Goal: Task Accomplishment & Management: Manage account settings

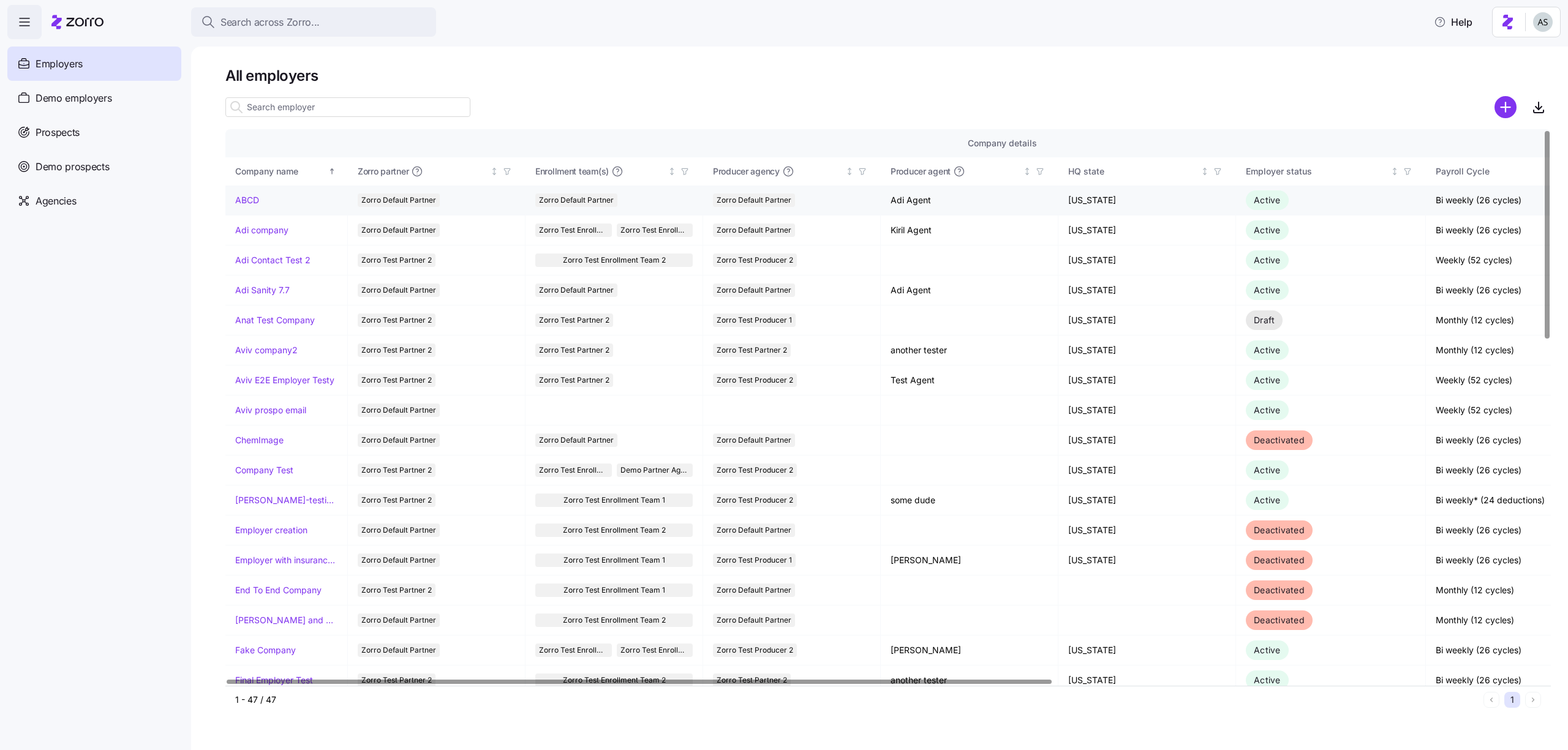
click at [250, 203] on link "ABCD" at bounding box center [247, 200] width 24 height 13
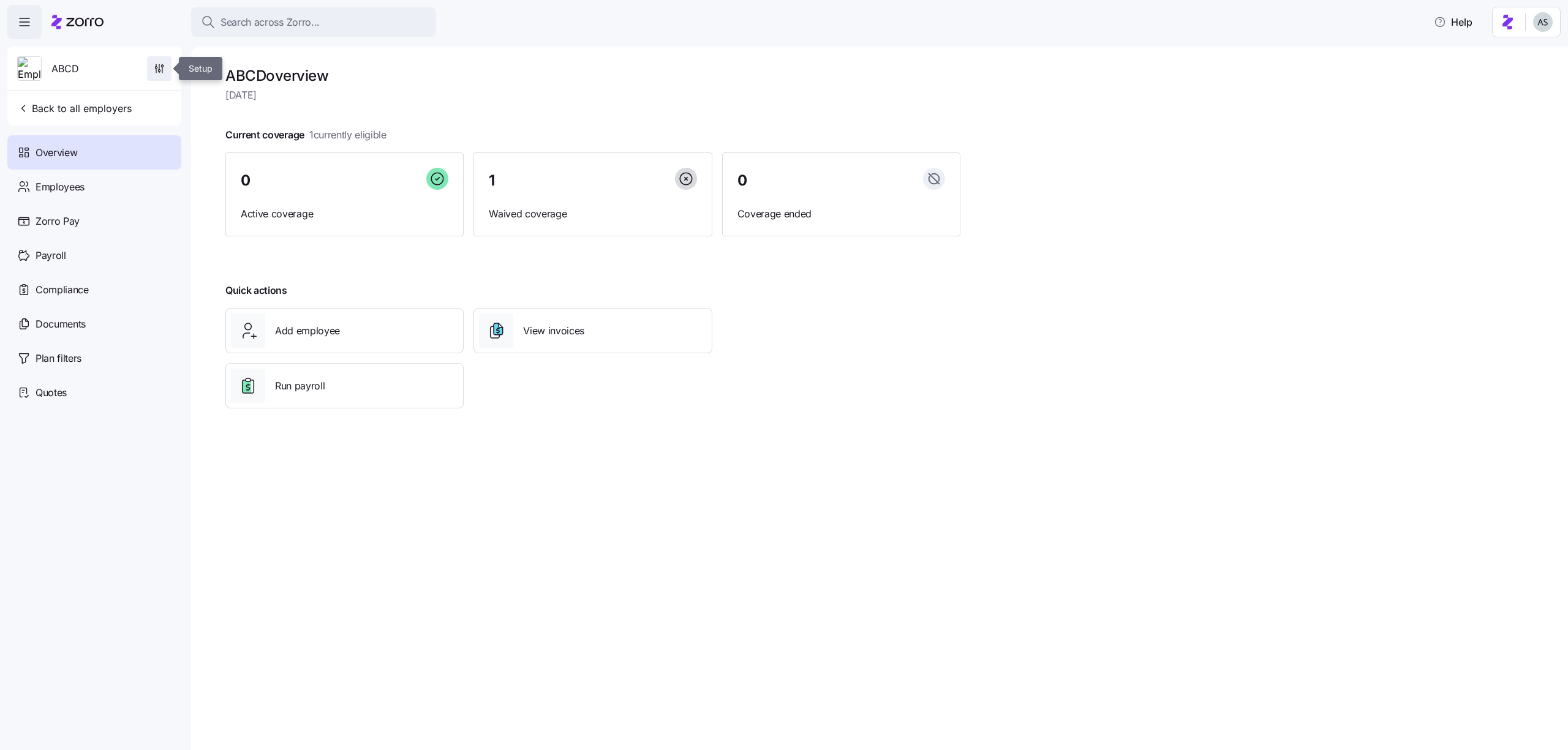
click at [157, 66] on icon "button" at bounding box center [160, 69] width 13 height 13
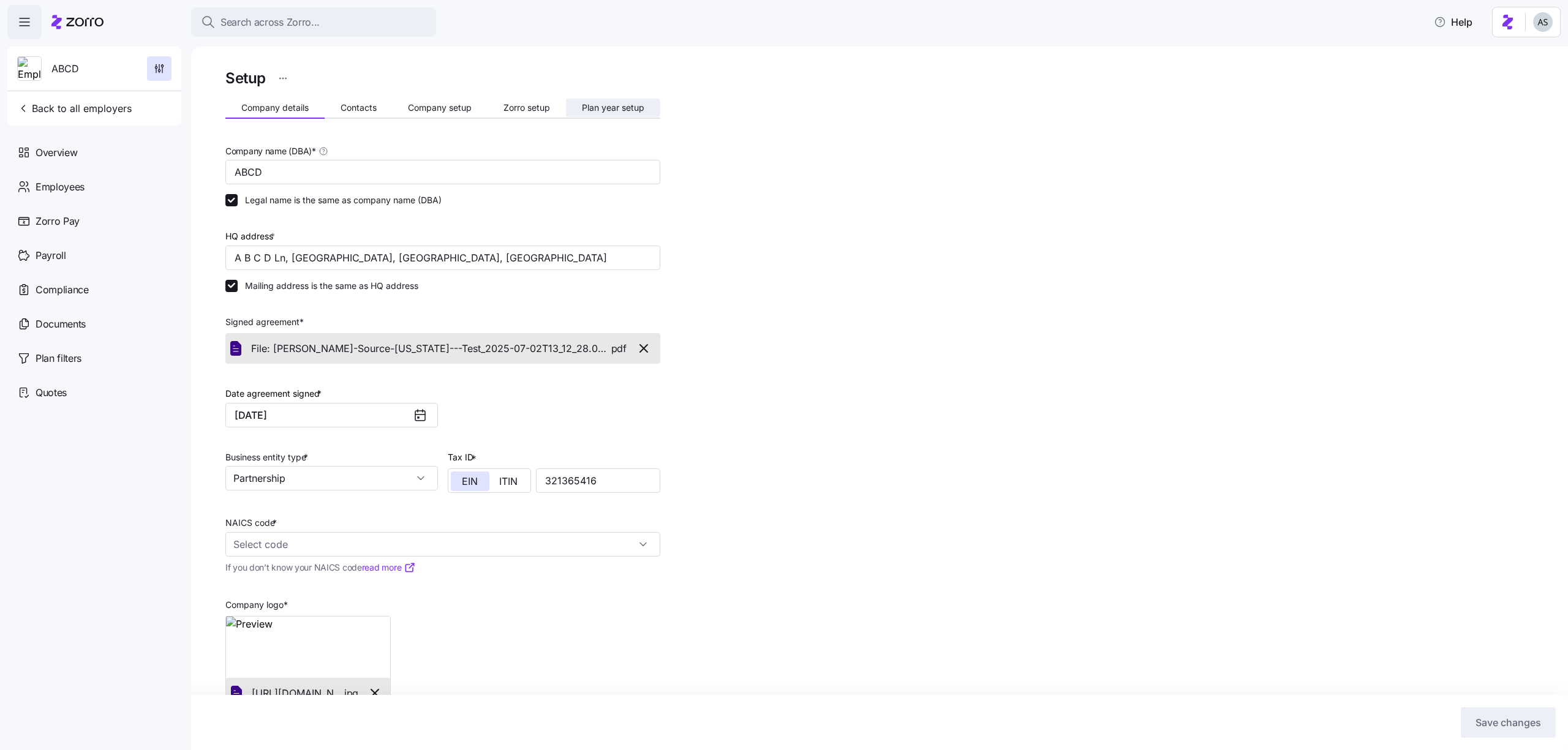
click at [588, 109] on span "Plan year setup" at bounding box center [613, 108] width 63 height 9
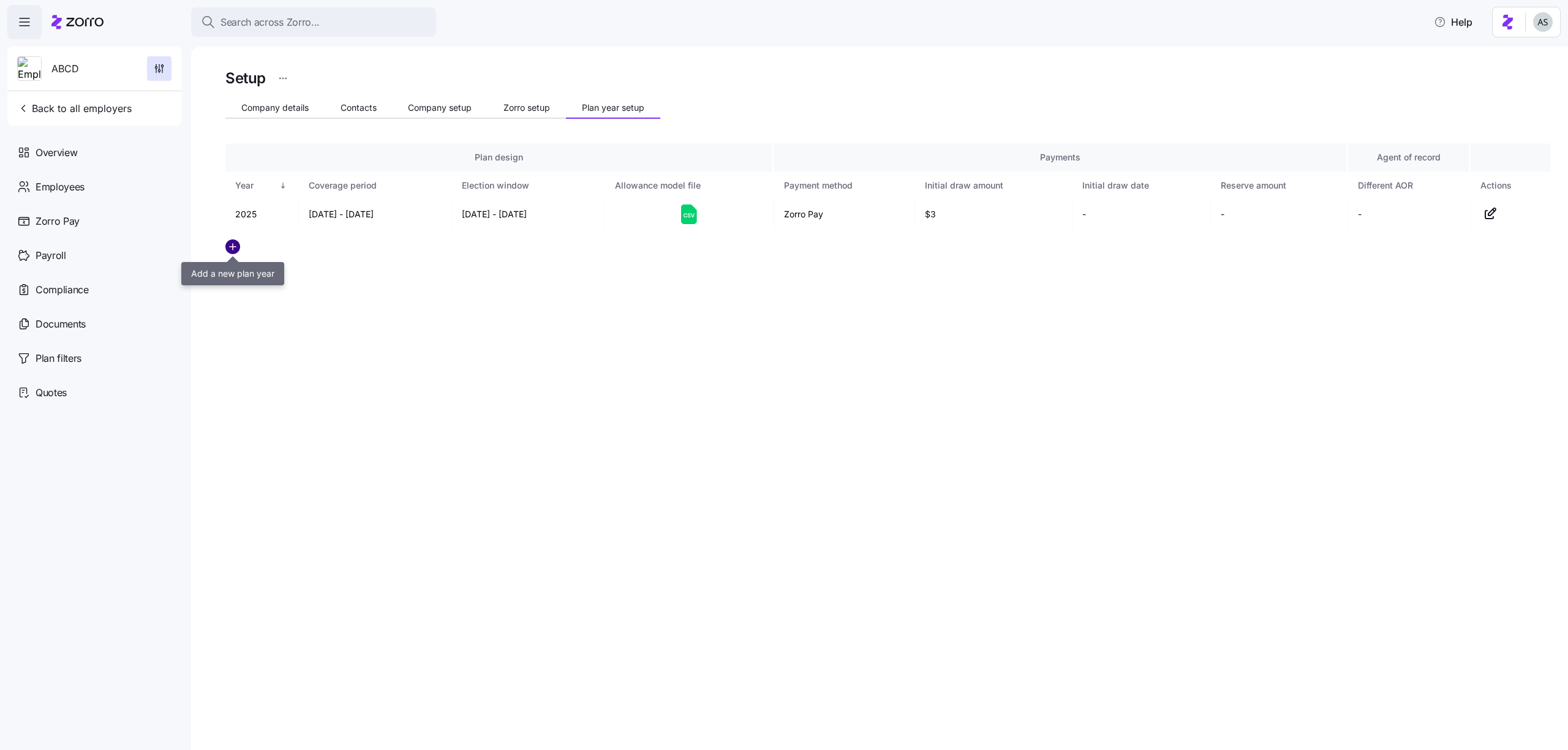
click at [232, 240] on icon "add icon" at bounding box center [232, 247] width 14 height 14
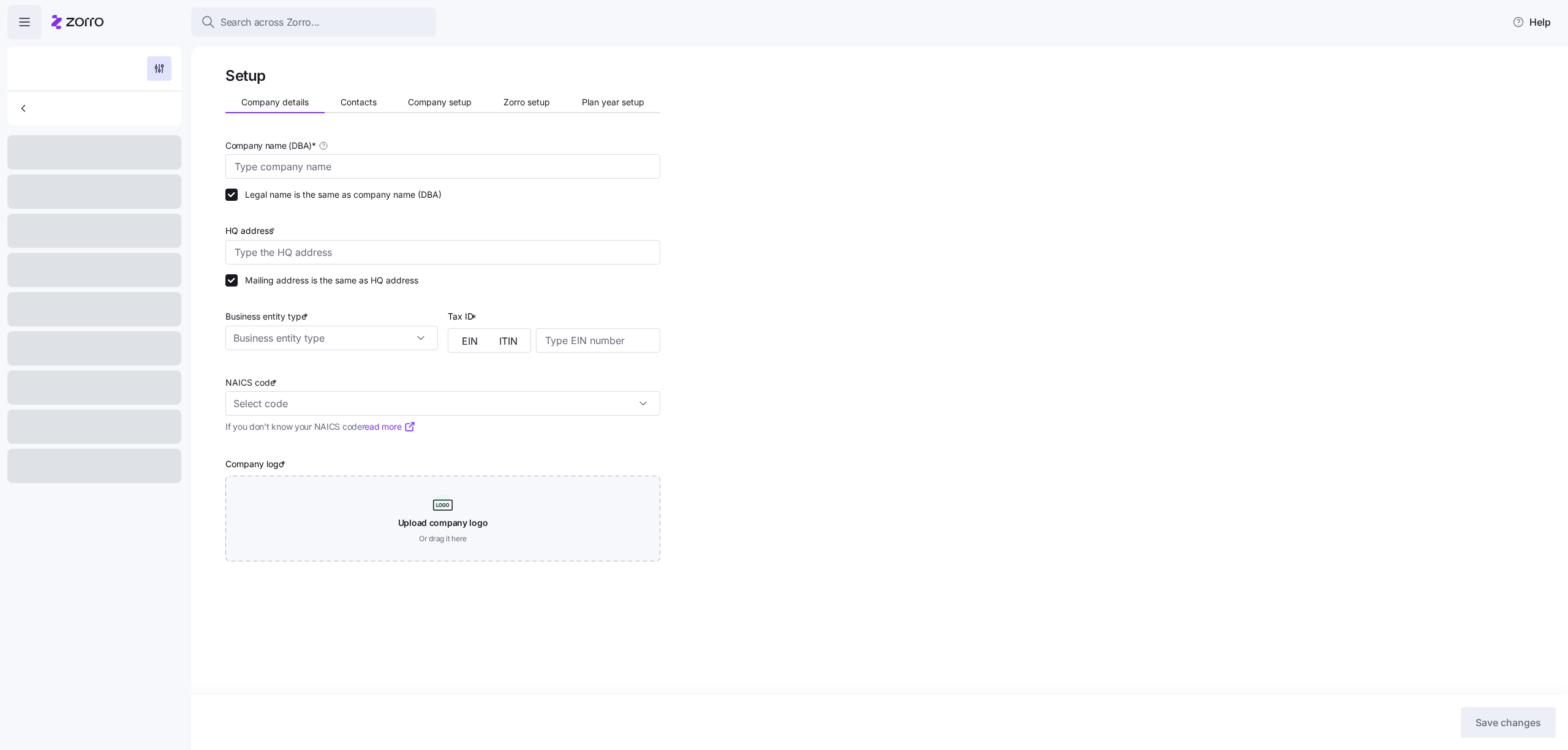
type input "ABCD"
type input "A B C D Ln, Monkton, VT 05473, USA"
type input "321365416"
type input "Partnership"
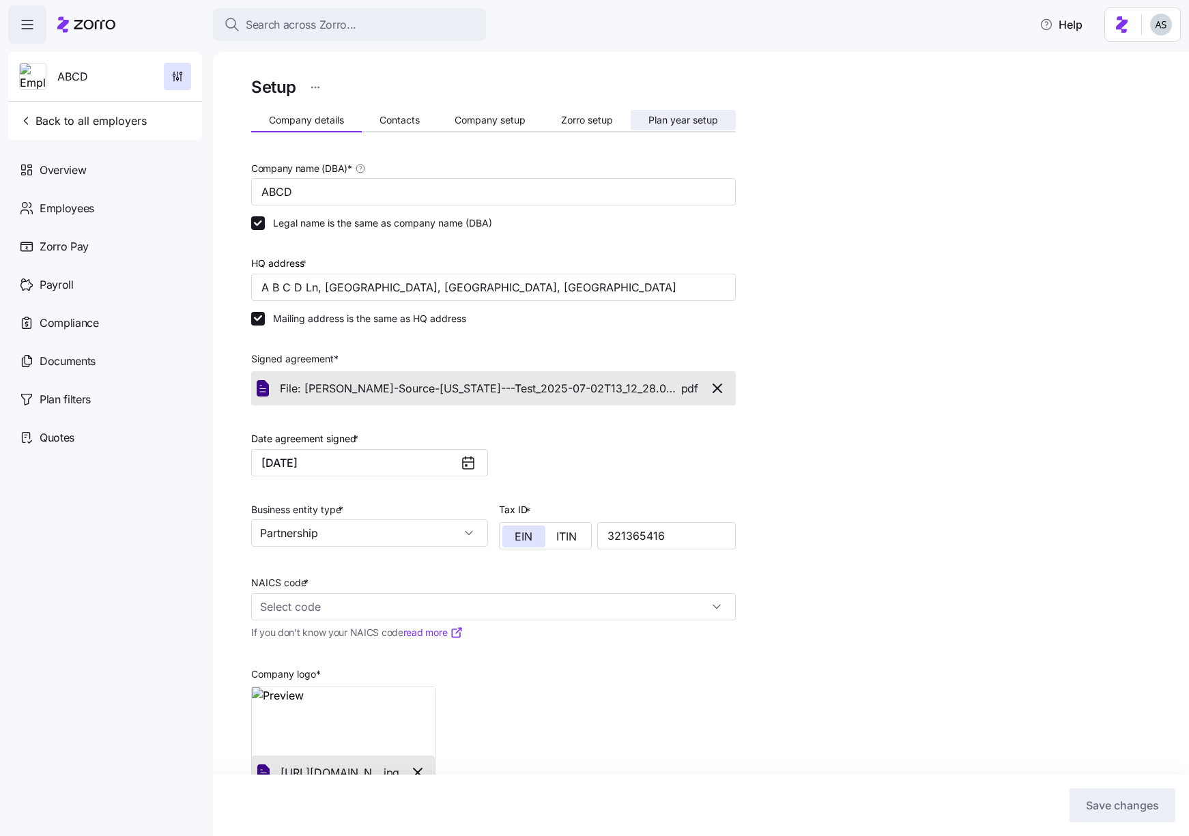
click at [706, 119] on span "Plan year setup" at bounding box center [683, 120] width 70 height 10
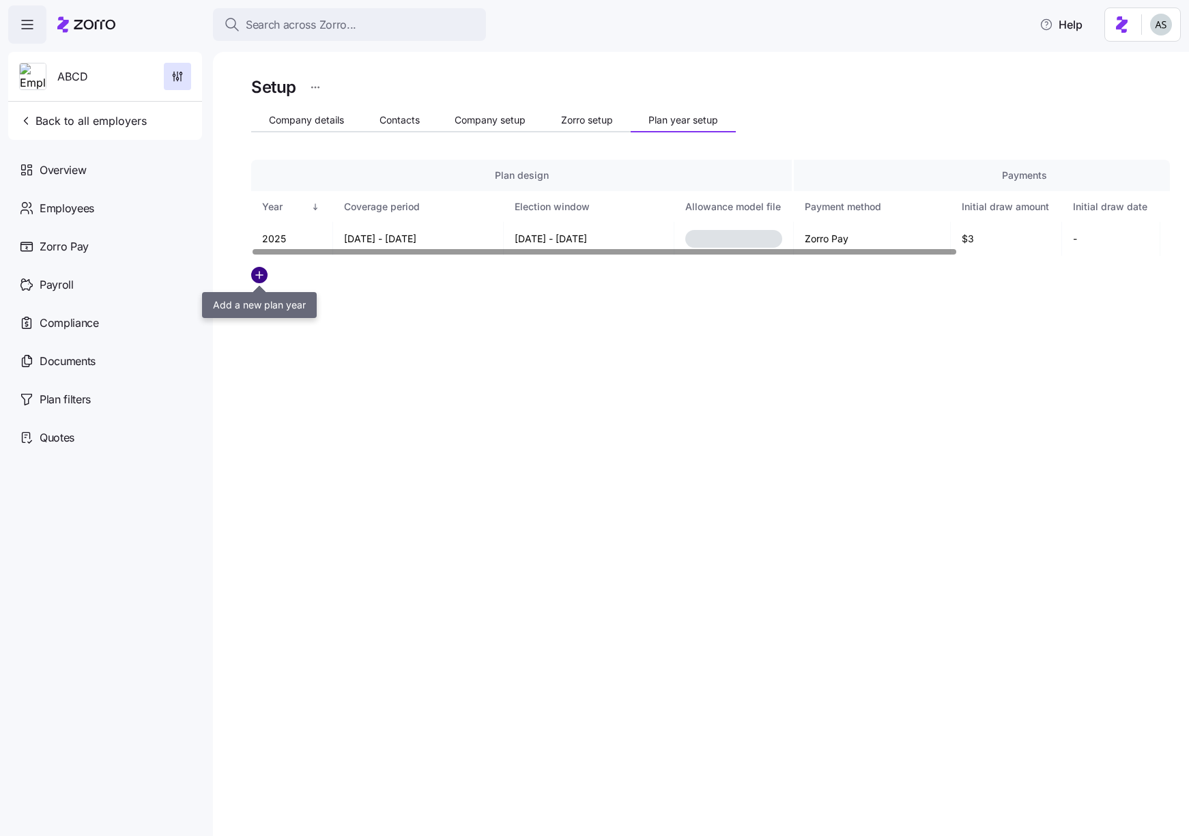
click at [260, 271] on circle "add icon" at bounding box center [259, 275] width 15 height 15
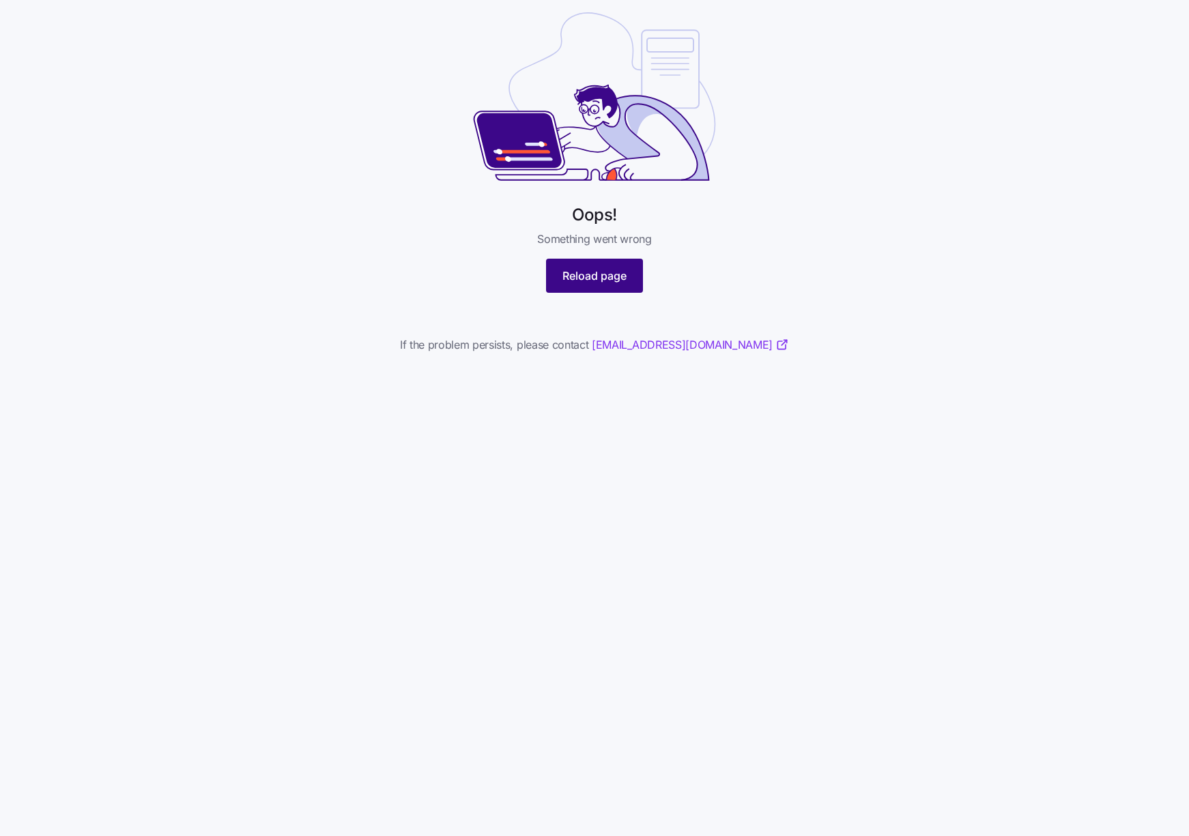
click at [611, 285] on button "Reload page" at bounding box center [594, 276] width 97 height 34
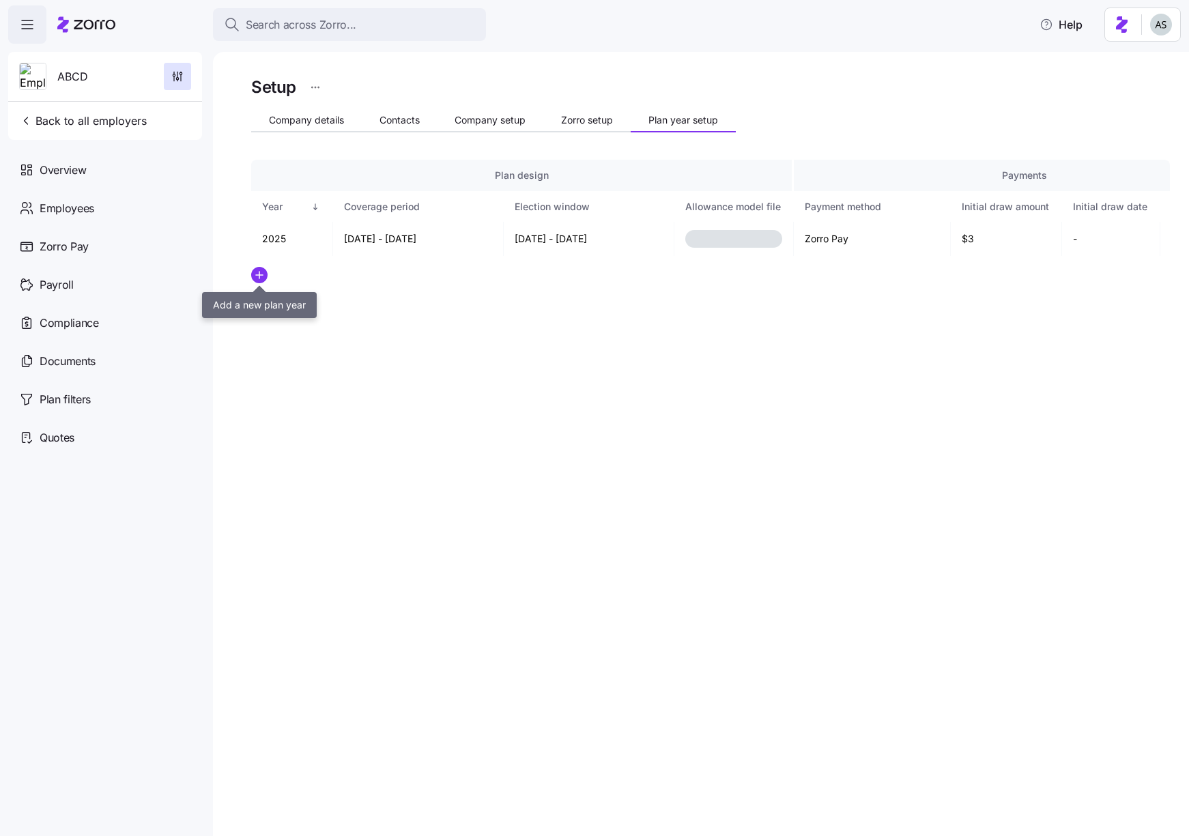
click at [252, 281] on icon "add icon" at bounding box center [259, 275] width 16 height 16
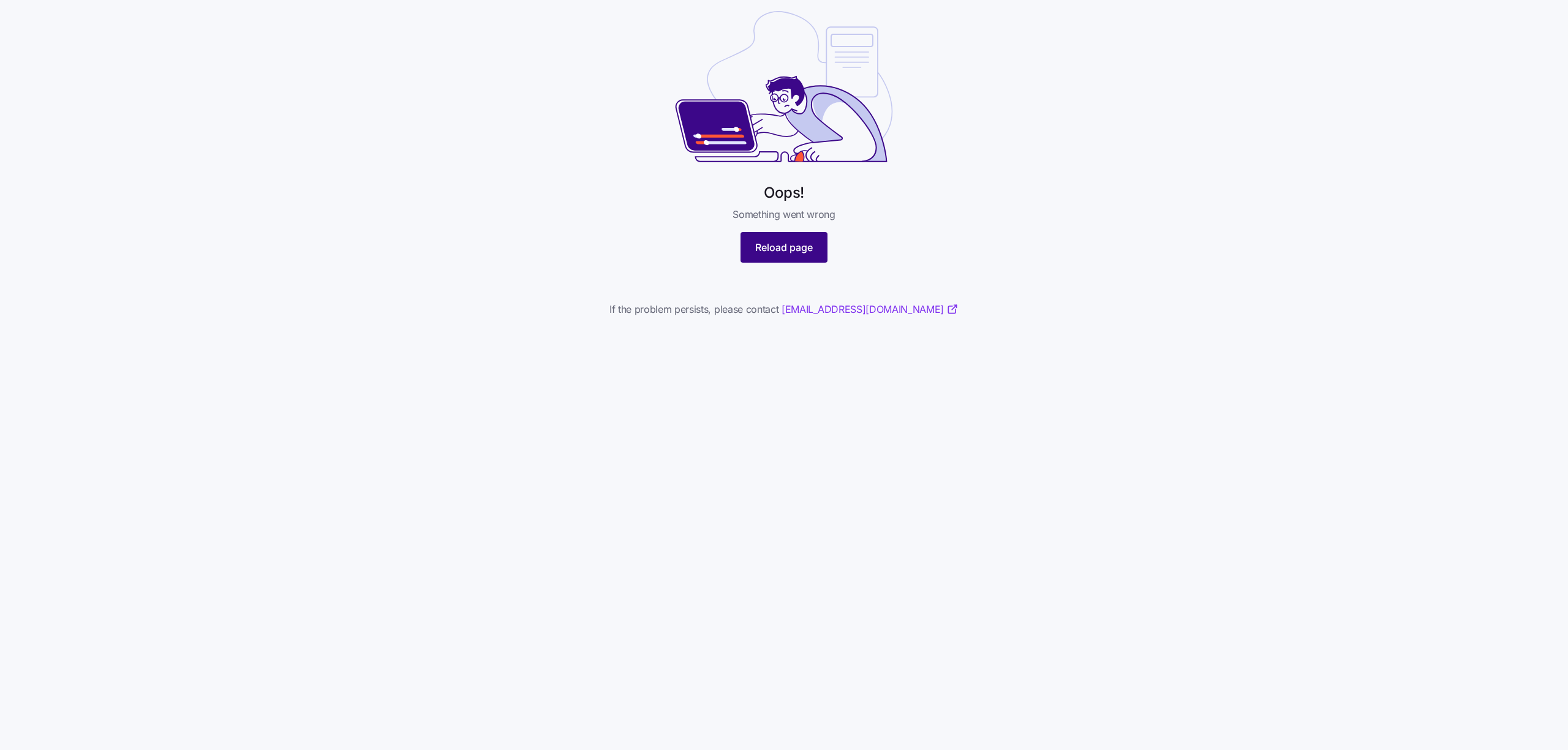
click at [795, 258] on button "Reload page" at bounding box center [784, 248] width 87 height 31
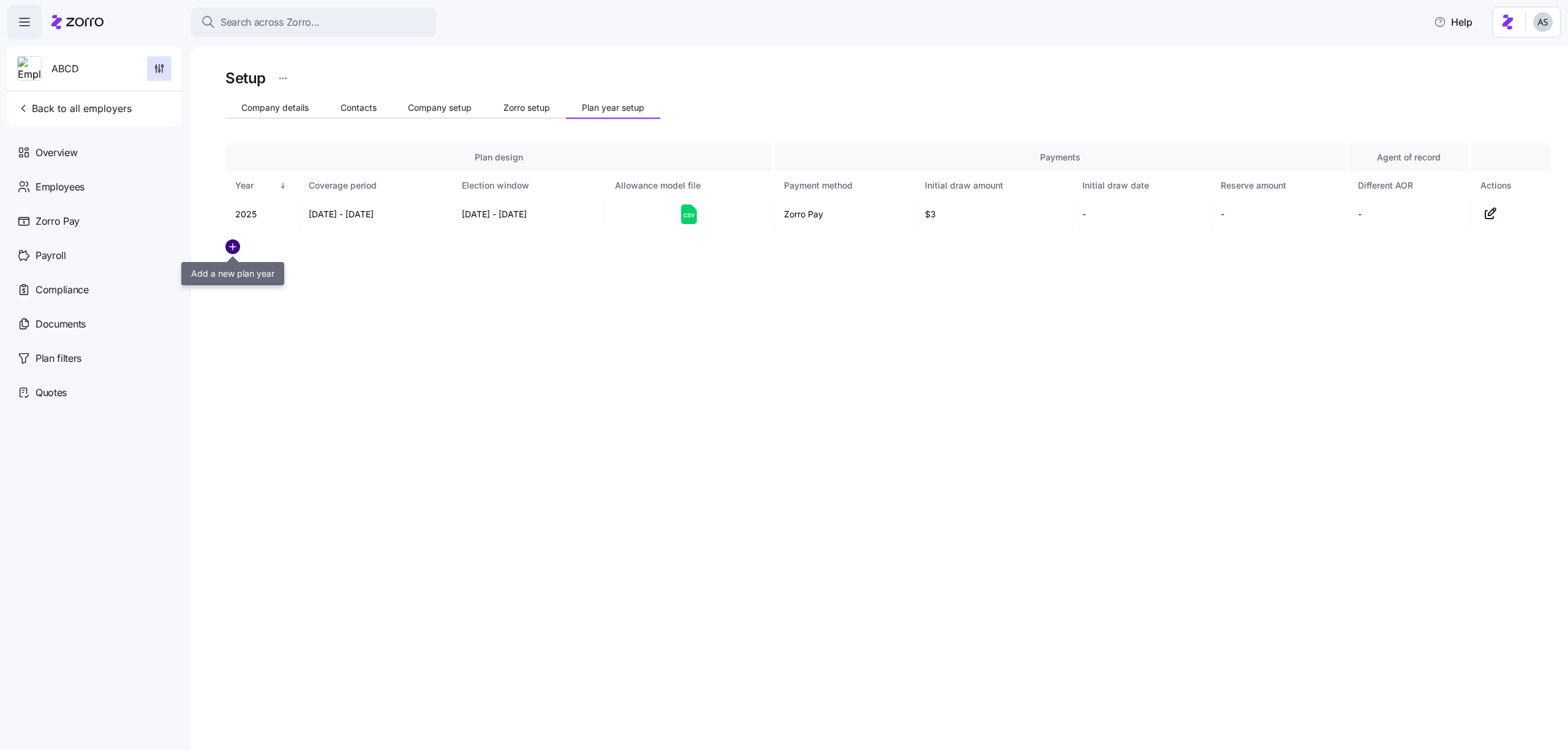
click at [229, 244] on circle "add icon" at bounding box center [232, 247] width 13 height 13
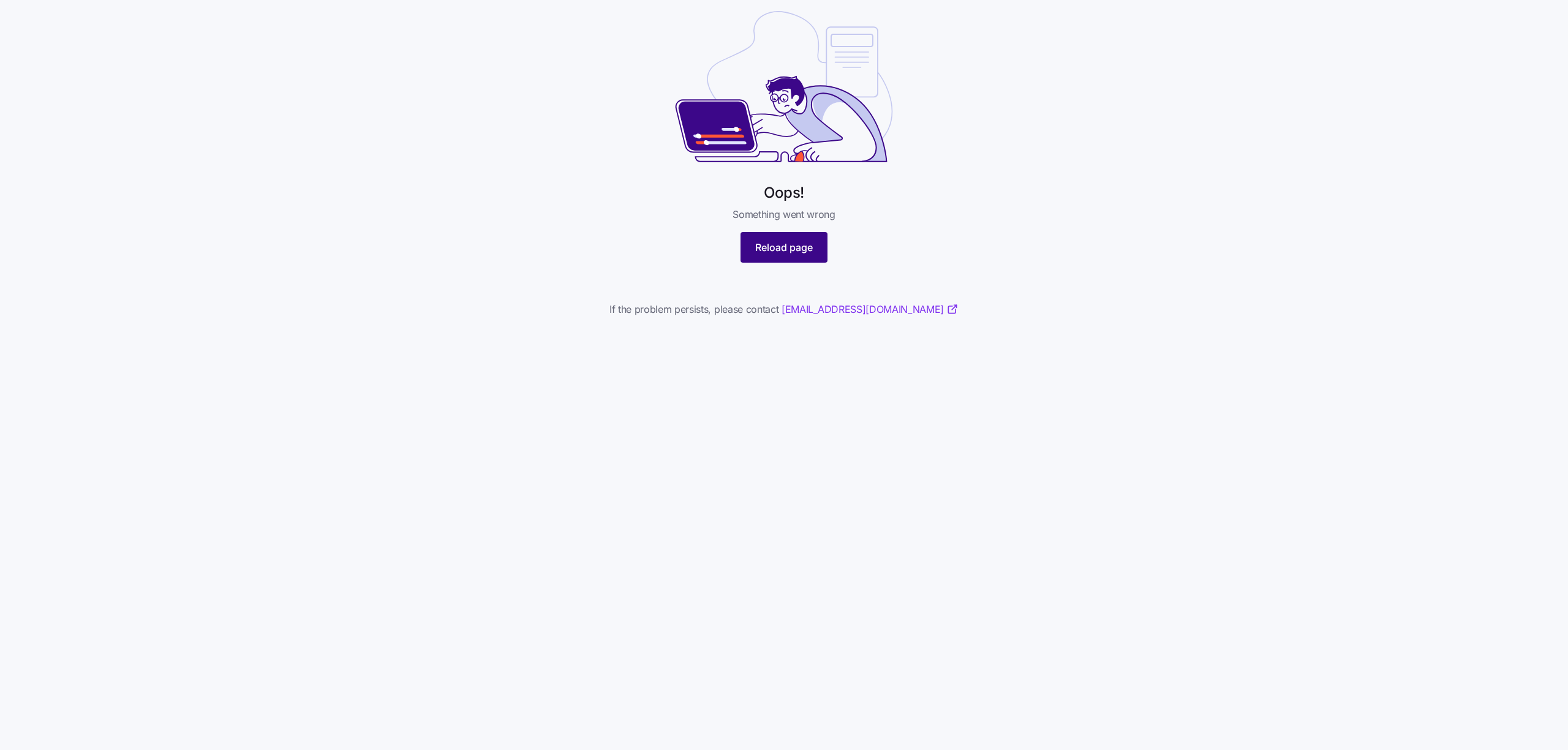
click at [801, 248] on span "Reload page" at bounding box center [784, 248] width 57 height 14
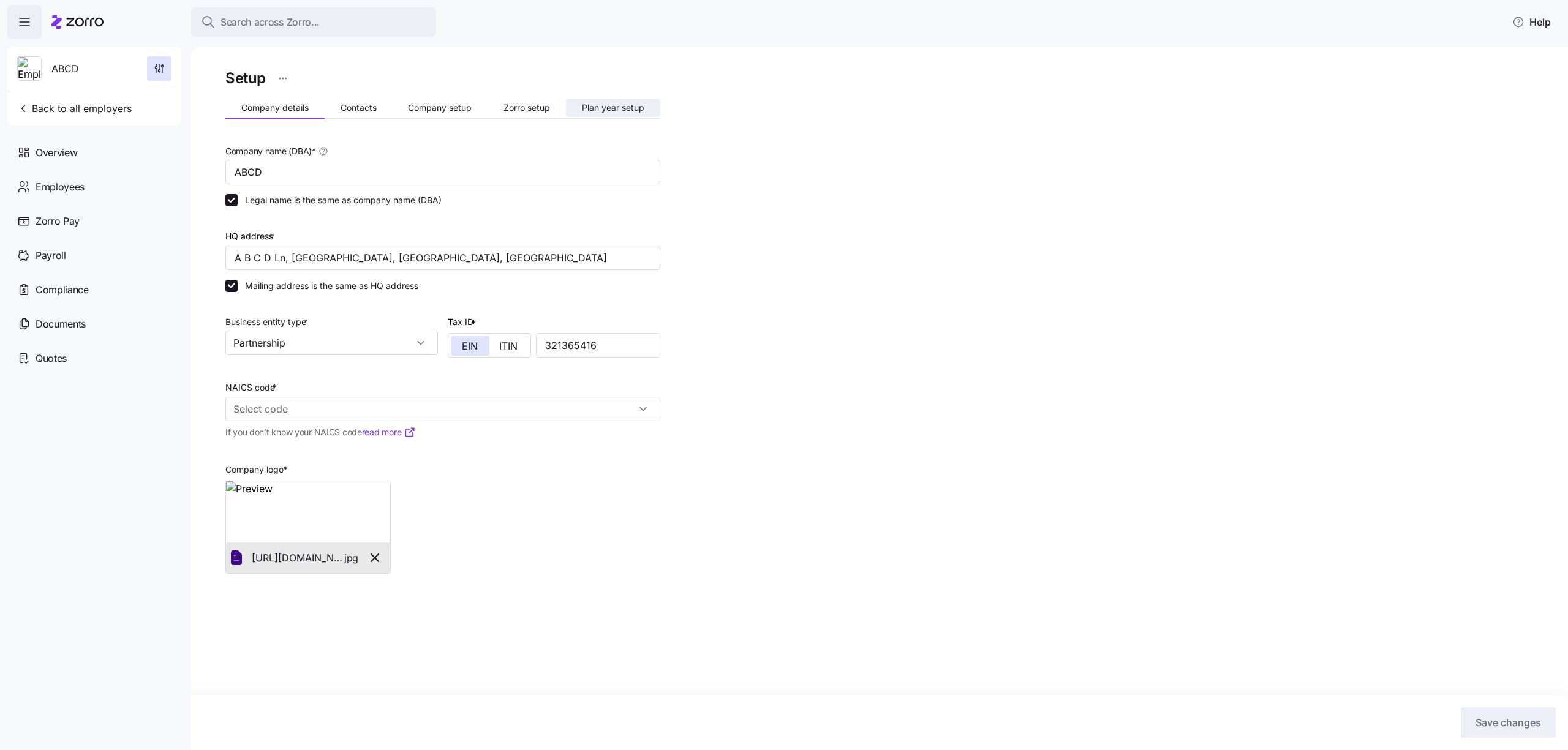
click at [601, 103] on span "Plan year setup" at bounding box center [613, 108] width 63 height 9
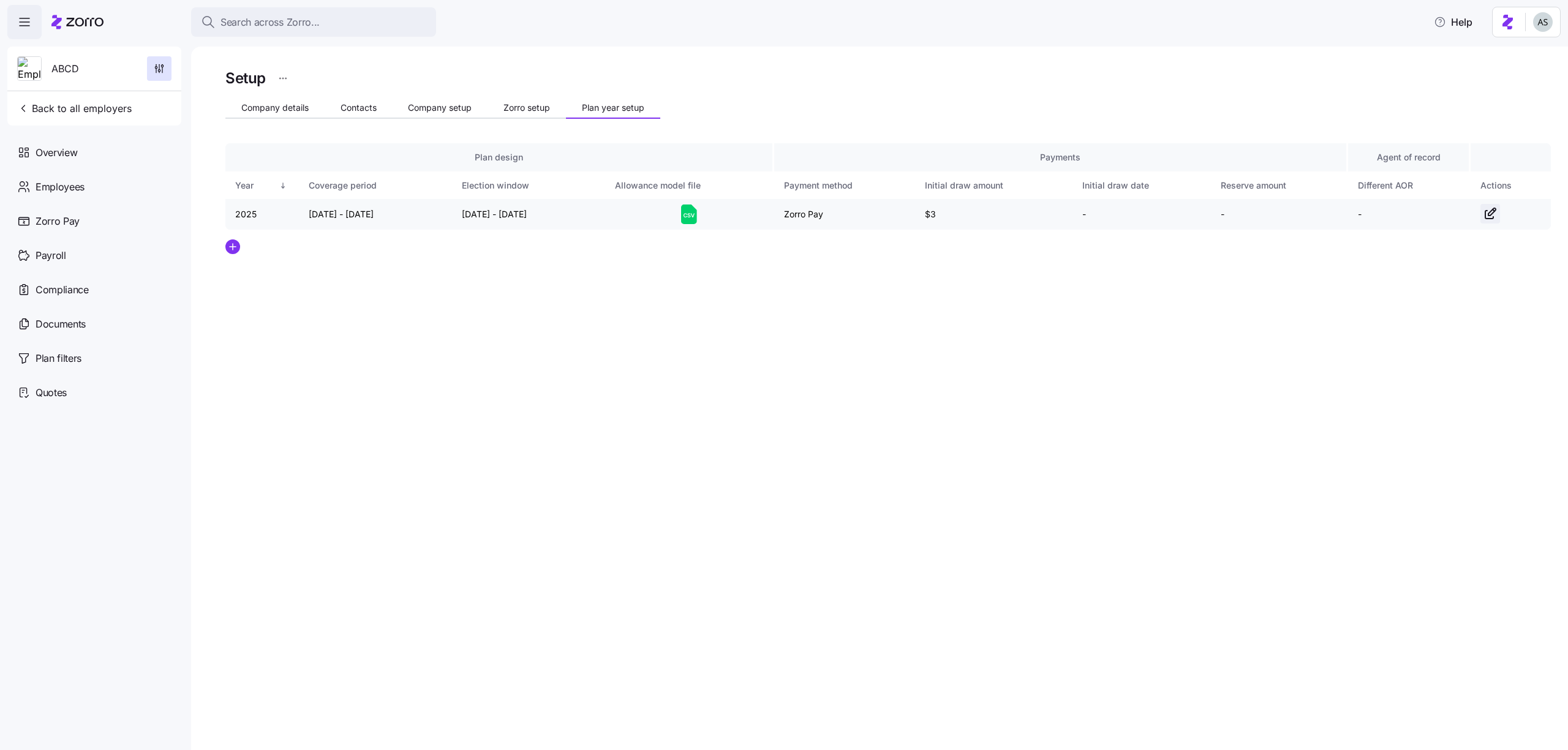
click at [1486, 209] on icon "button" at bounding box center [1490, 214] width 14 height 14
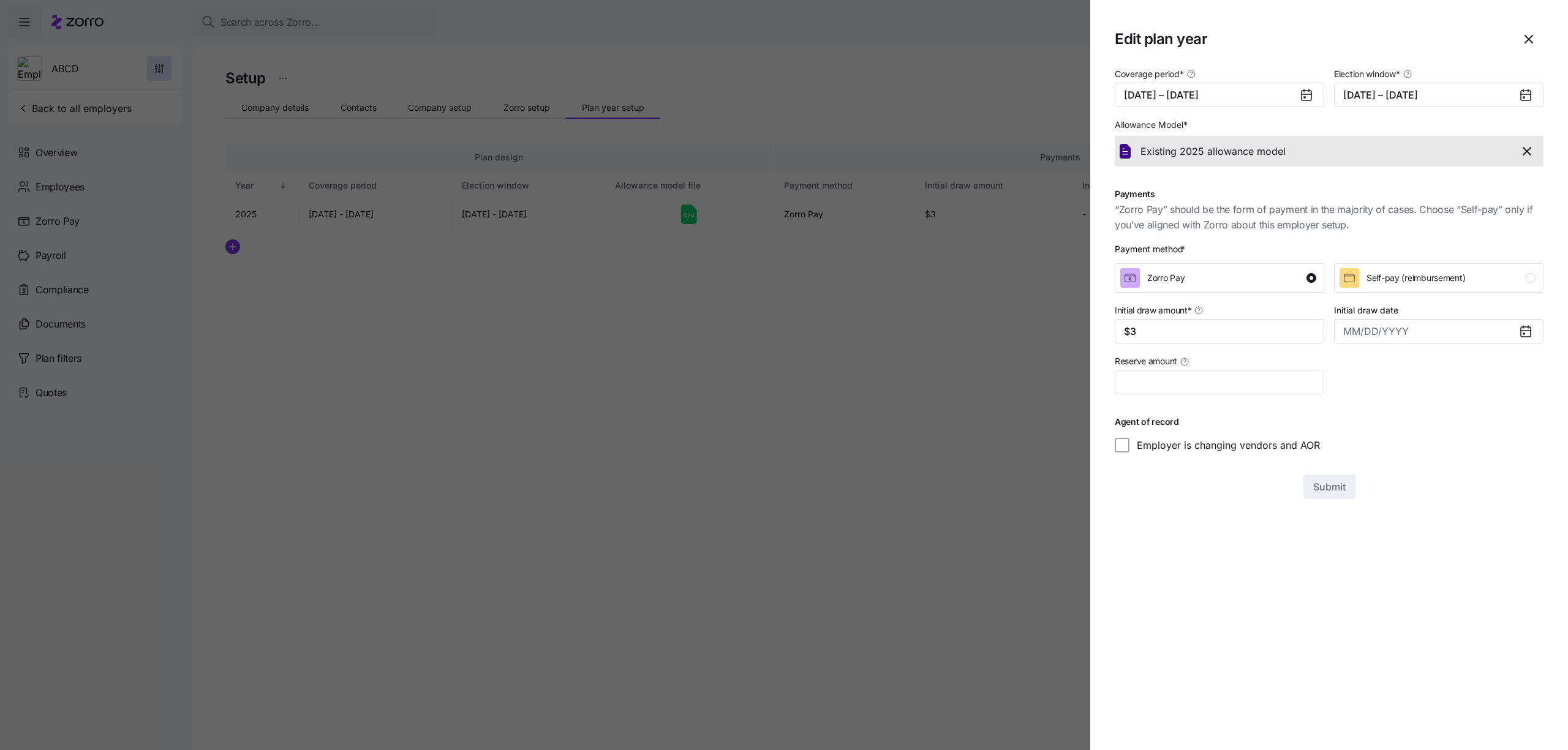
click at [813, 328] on div at bounding box center [784, 375] width 1568 height 750
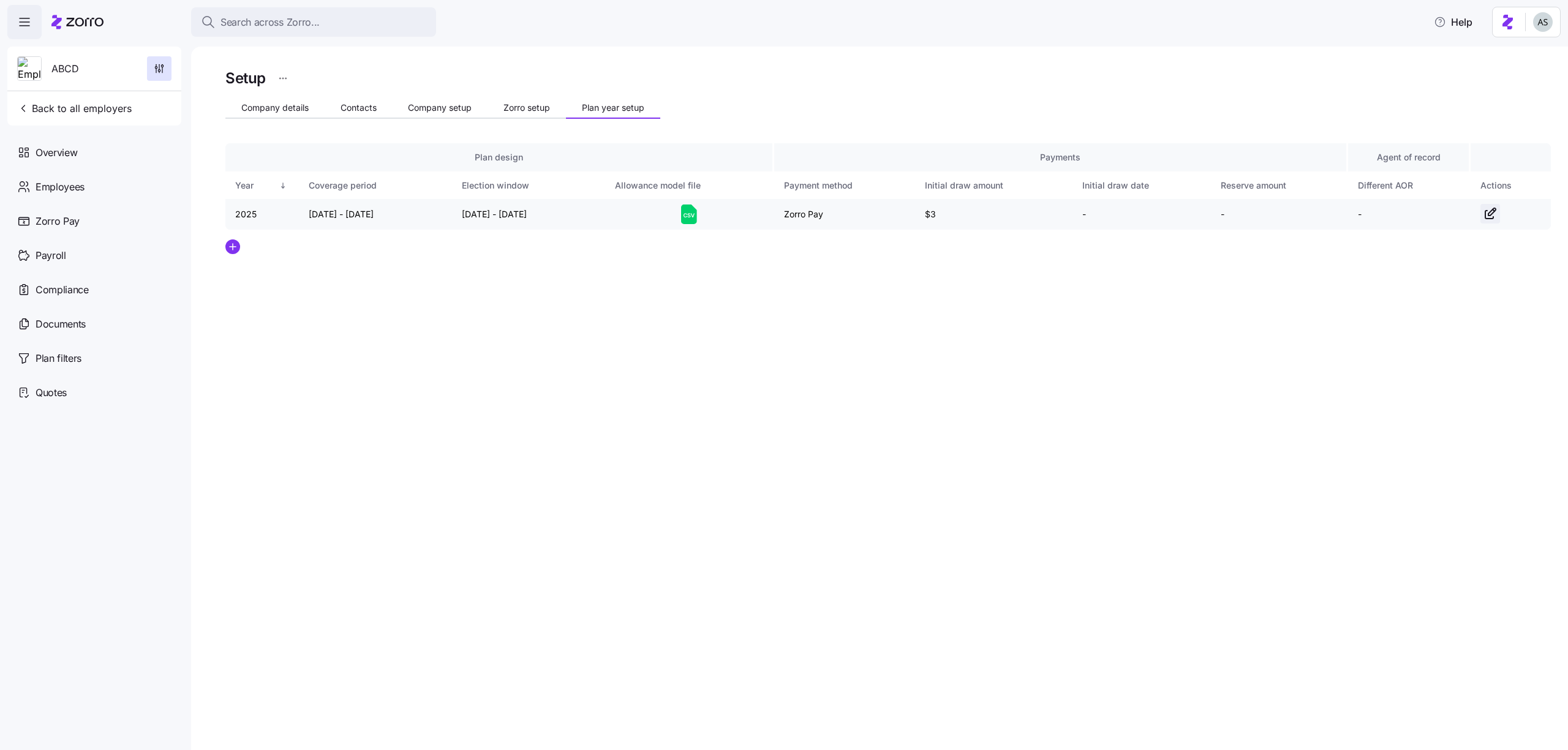
click at [1491, 210] on icon "button" at bounding box center [1490, 214] width 14 height 14
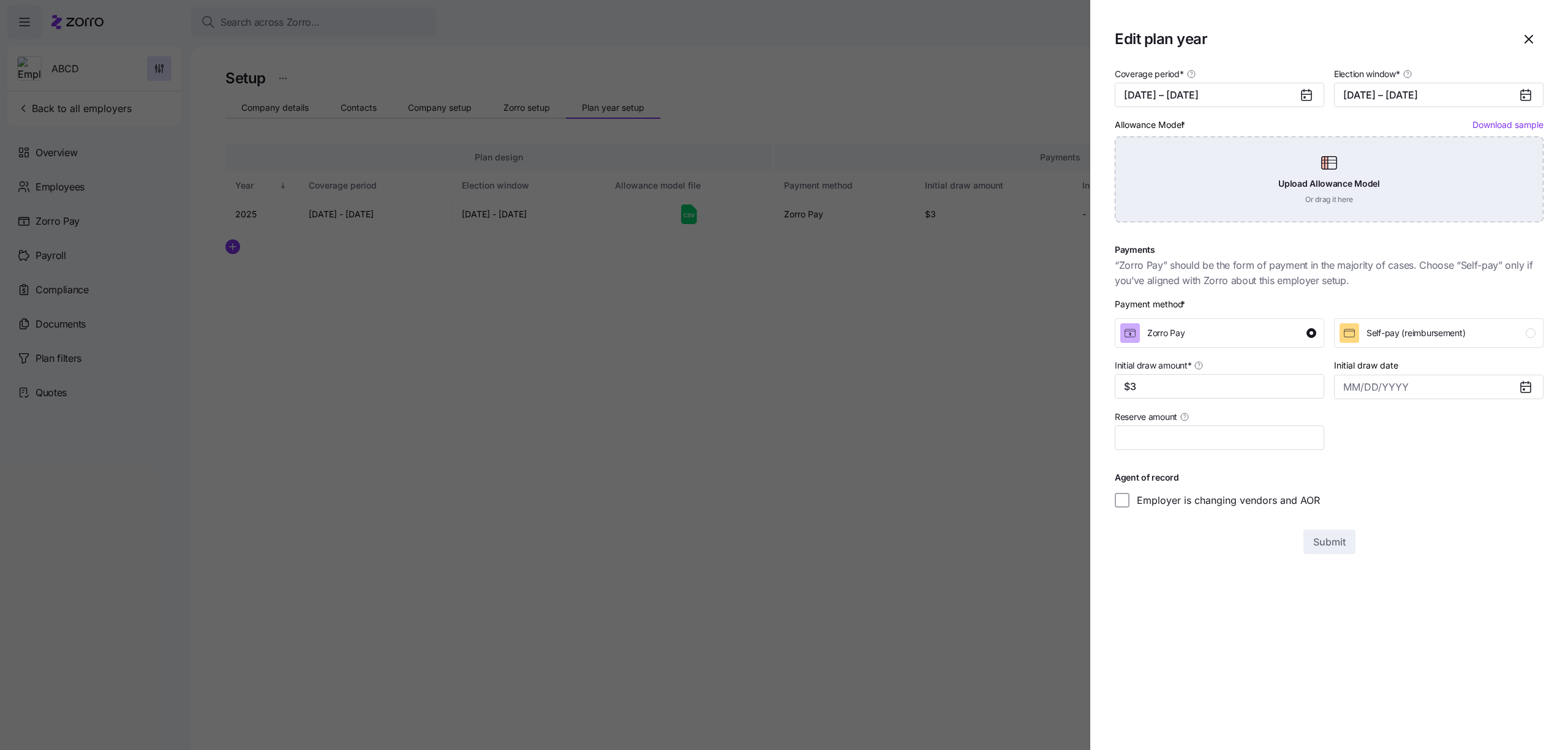
click at [1269, 174] on div "Upload Allowance Model Or drag it here" at bounding box center [1329, 179] width 429 height 86
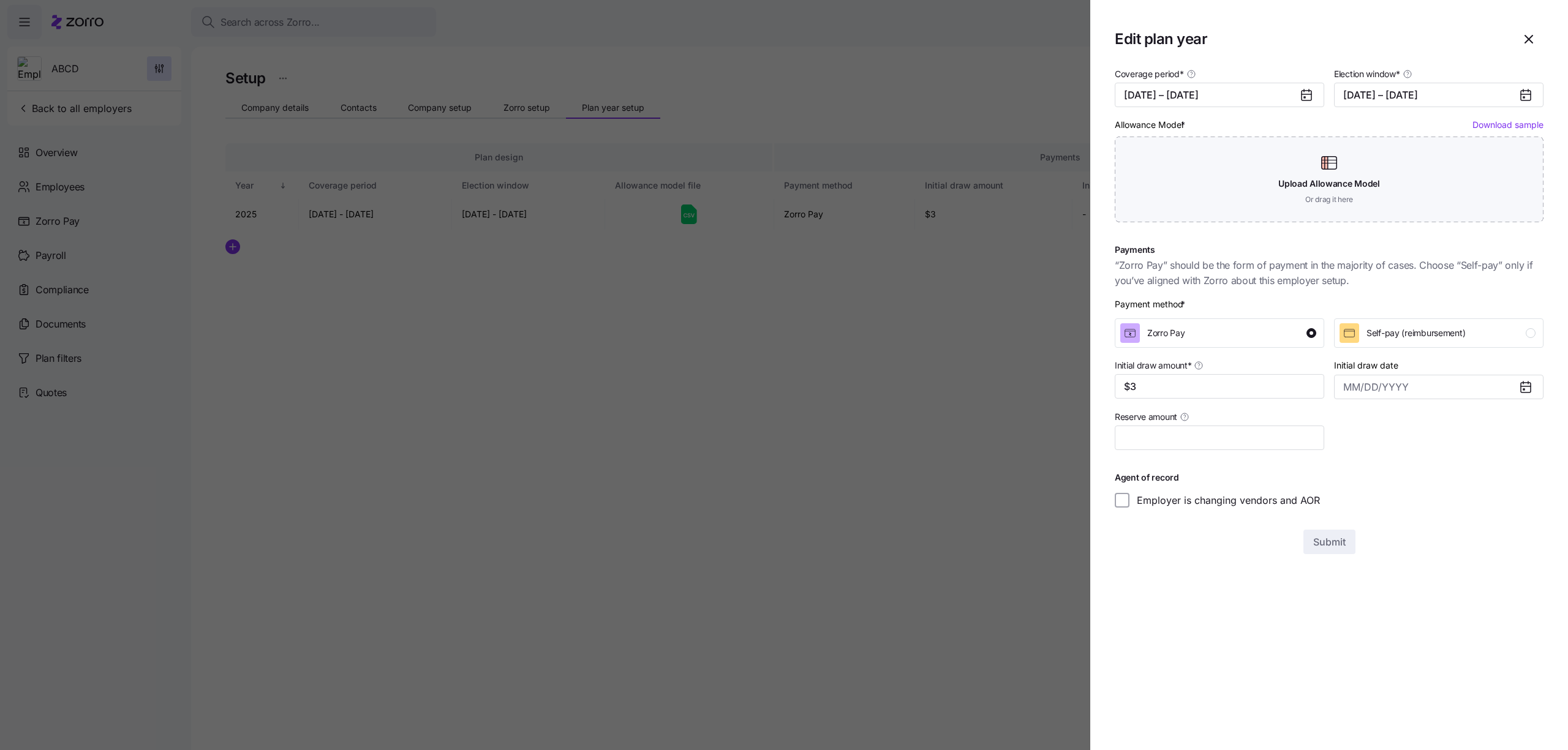
click at [968, 390] on div at bounding box center [784, 375] width 1568 height 750
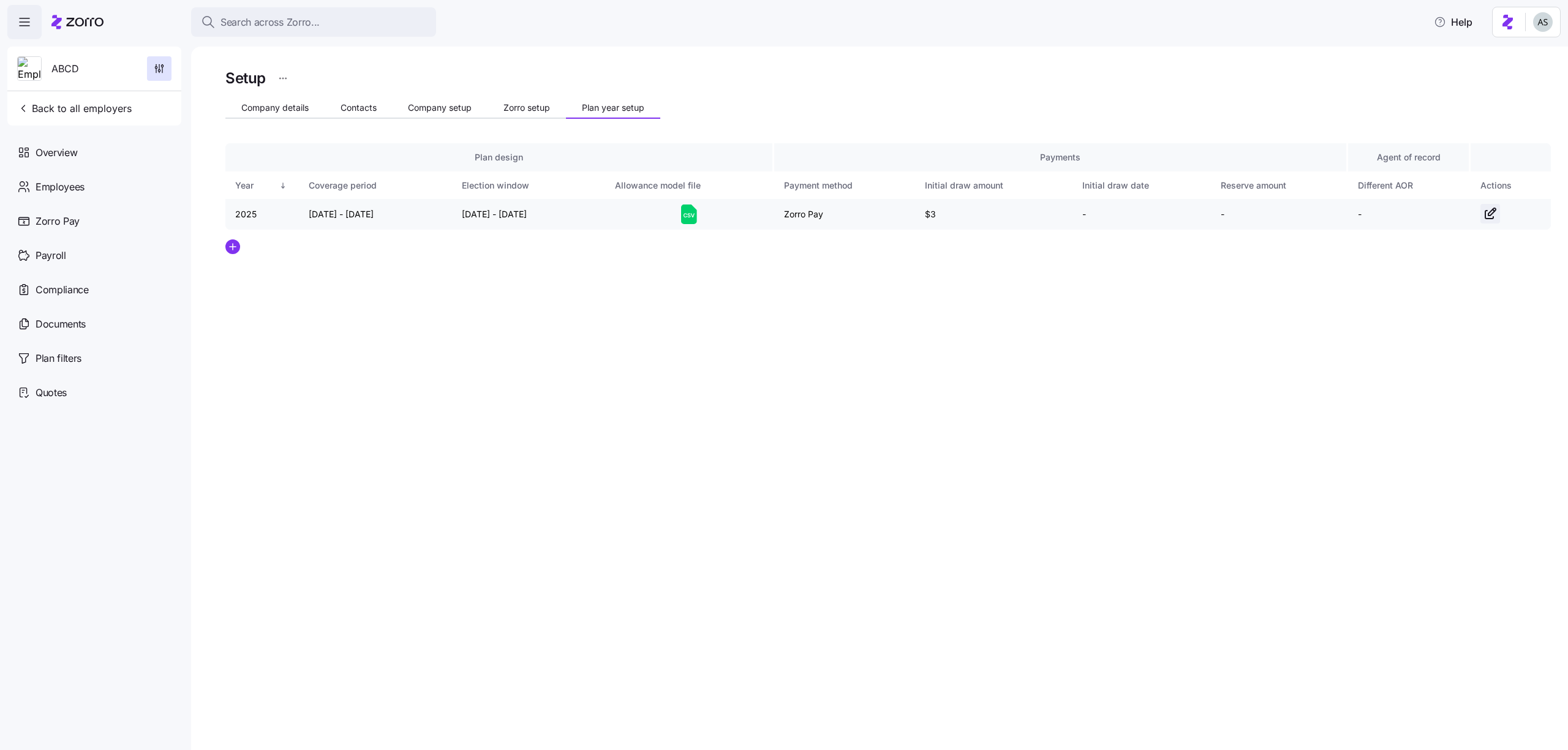
click at [1490, 211] on icon "button" at bounding box center [1490, 214] width 14 height 14
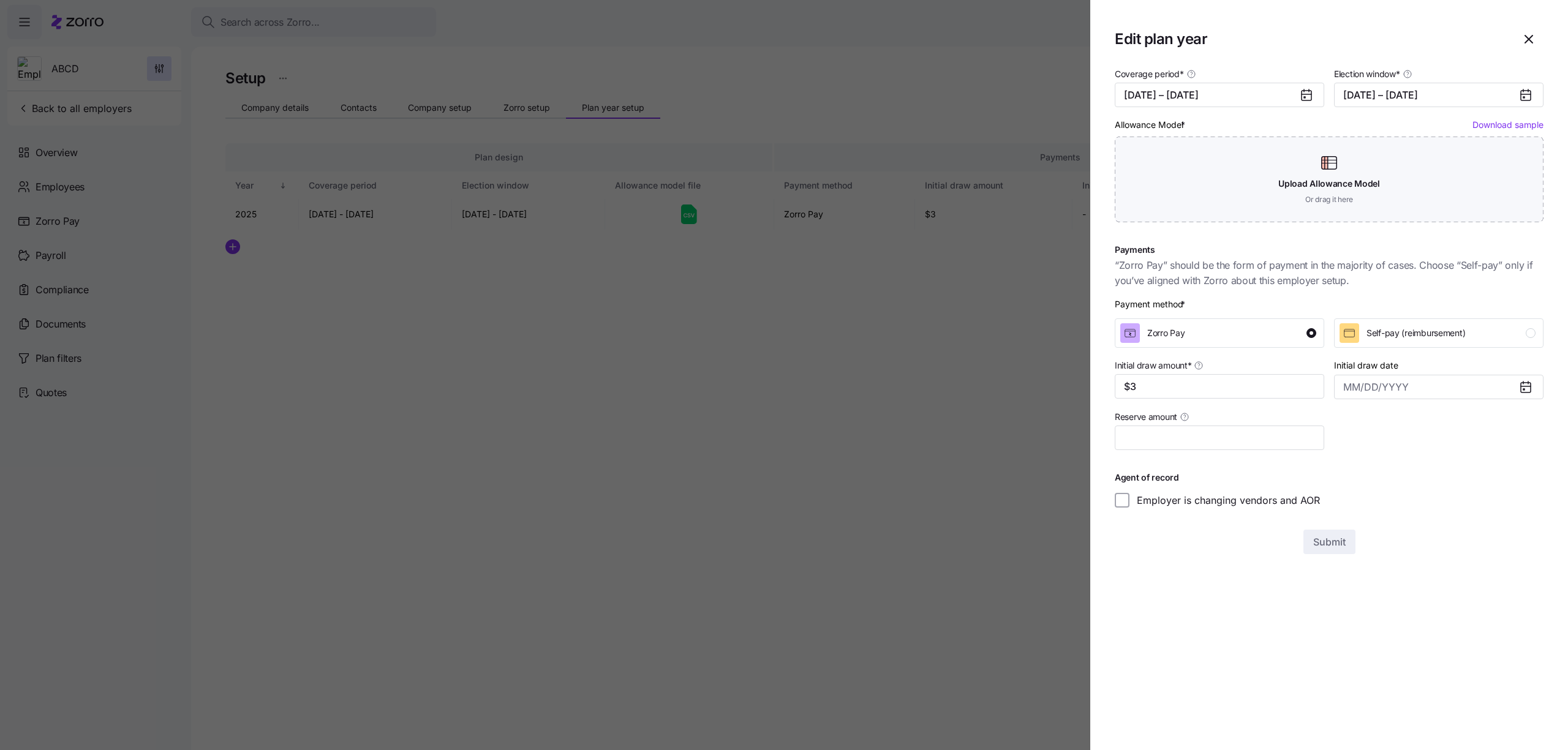
click at [1003, 284] on div at bounding box center [784, 375] width 1568 height 750
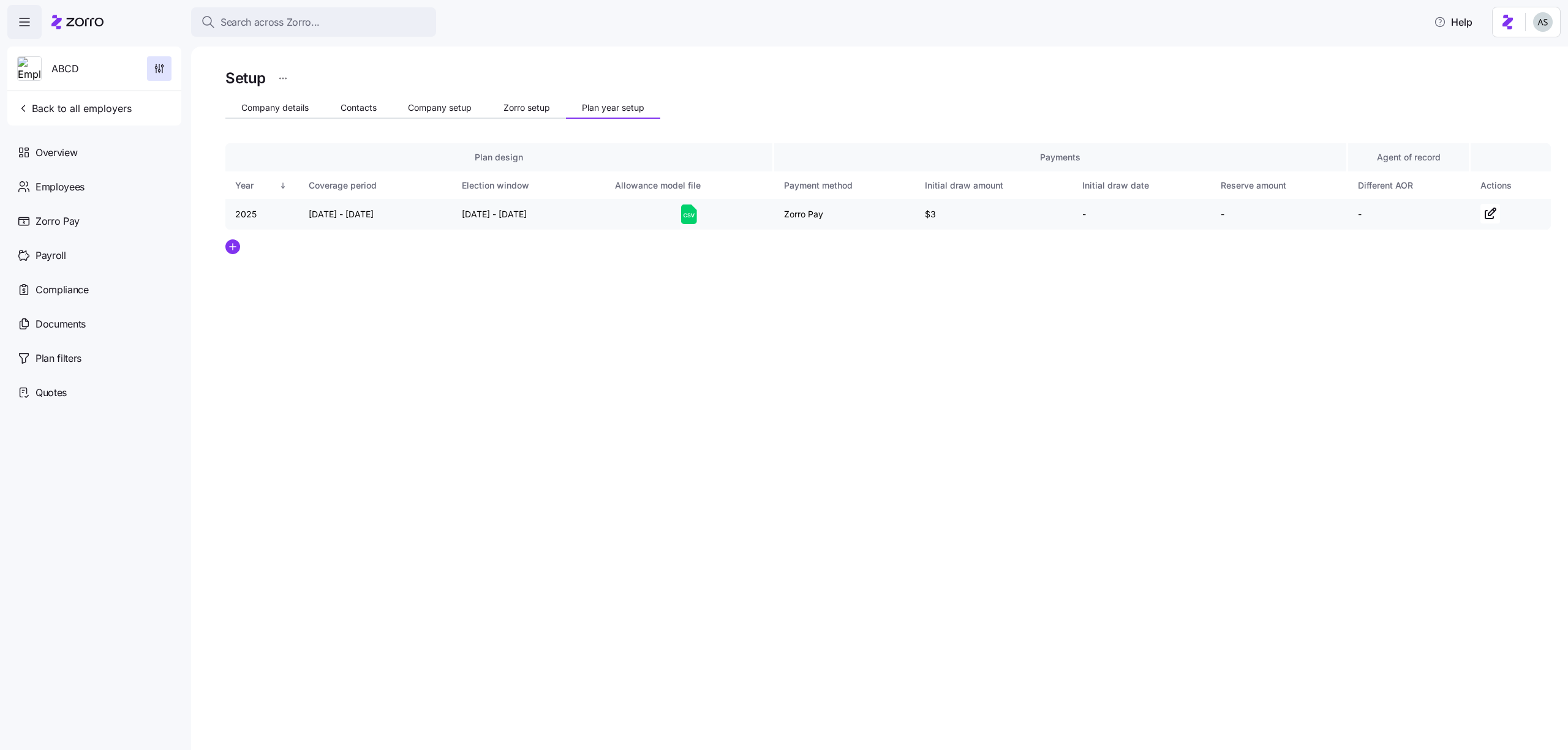
click at [1501, 211] on td at bounding box center [1511, 214] width 80 height 31
click at [1498, 211] on span "button" at bounding box center [1490, 214] width 18 height 18
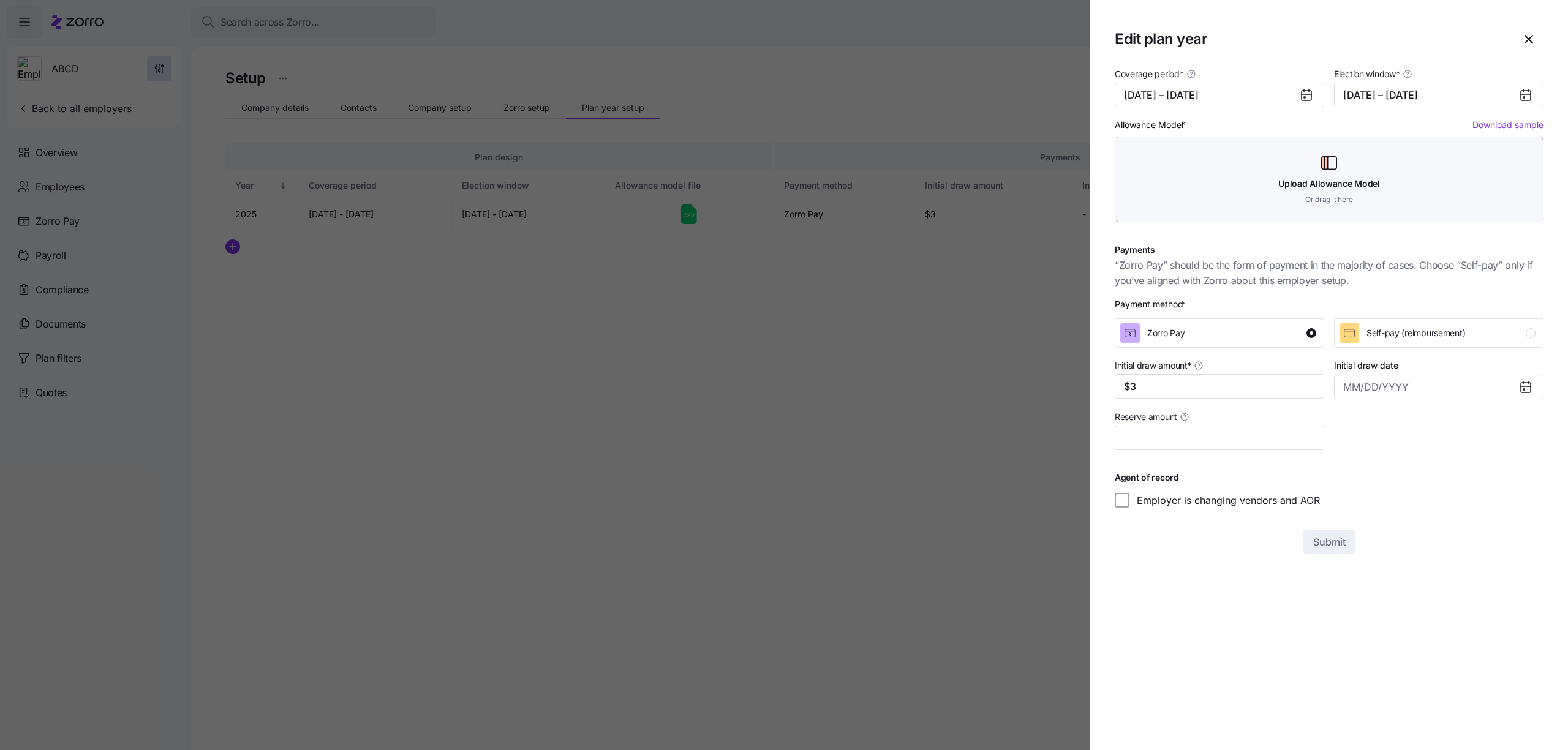
click at [883, 344] on div at bounding box center [784, 375] width 1568 height 750
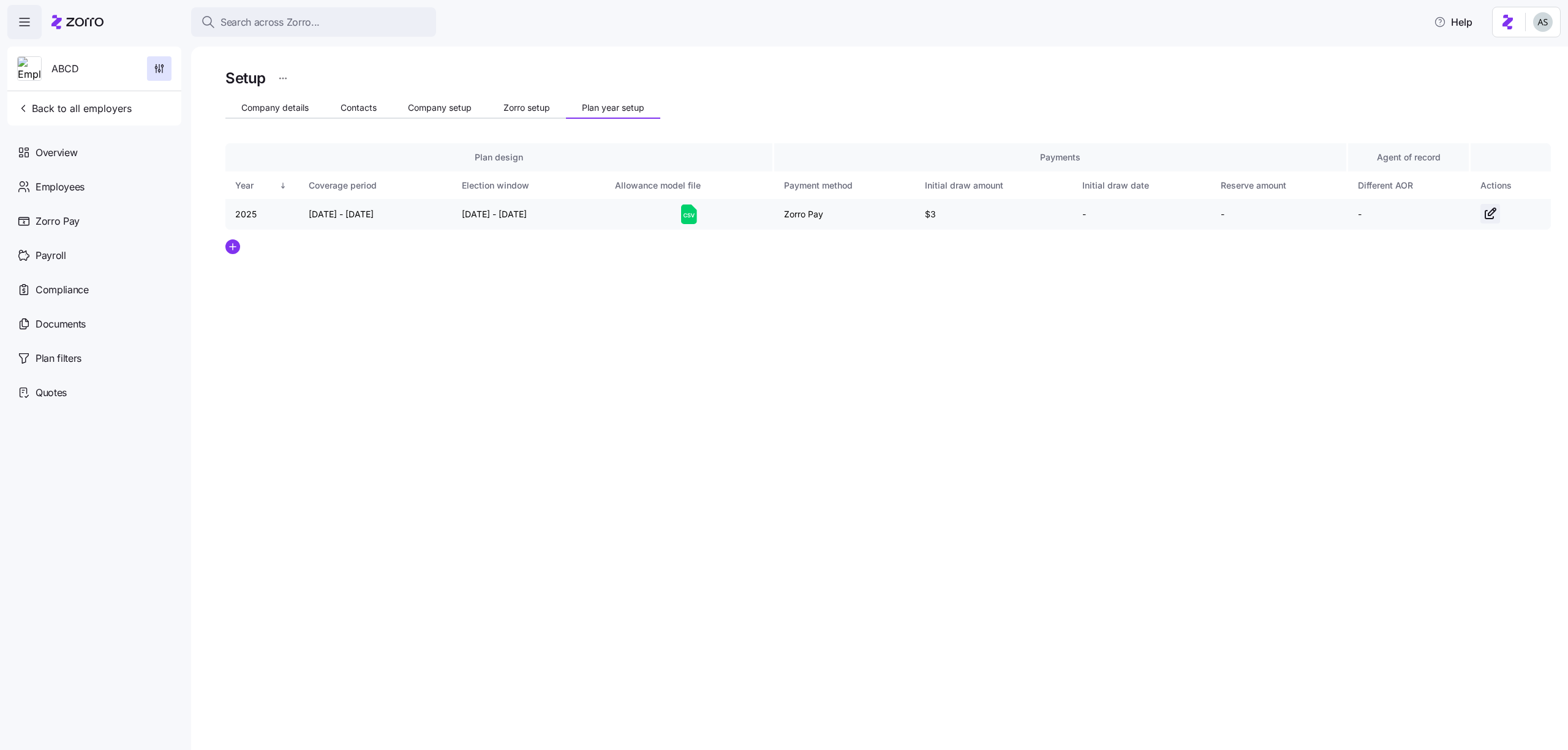
click at [1483, 214] on icon "button" at bounding box center [1490, 214] width 14 height 14
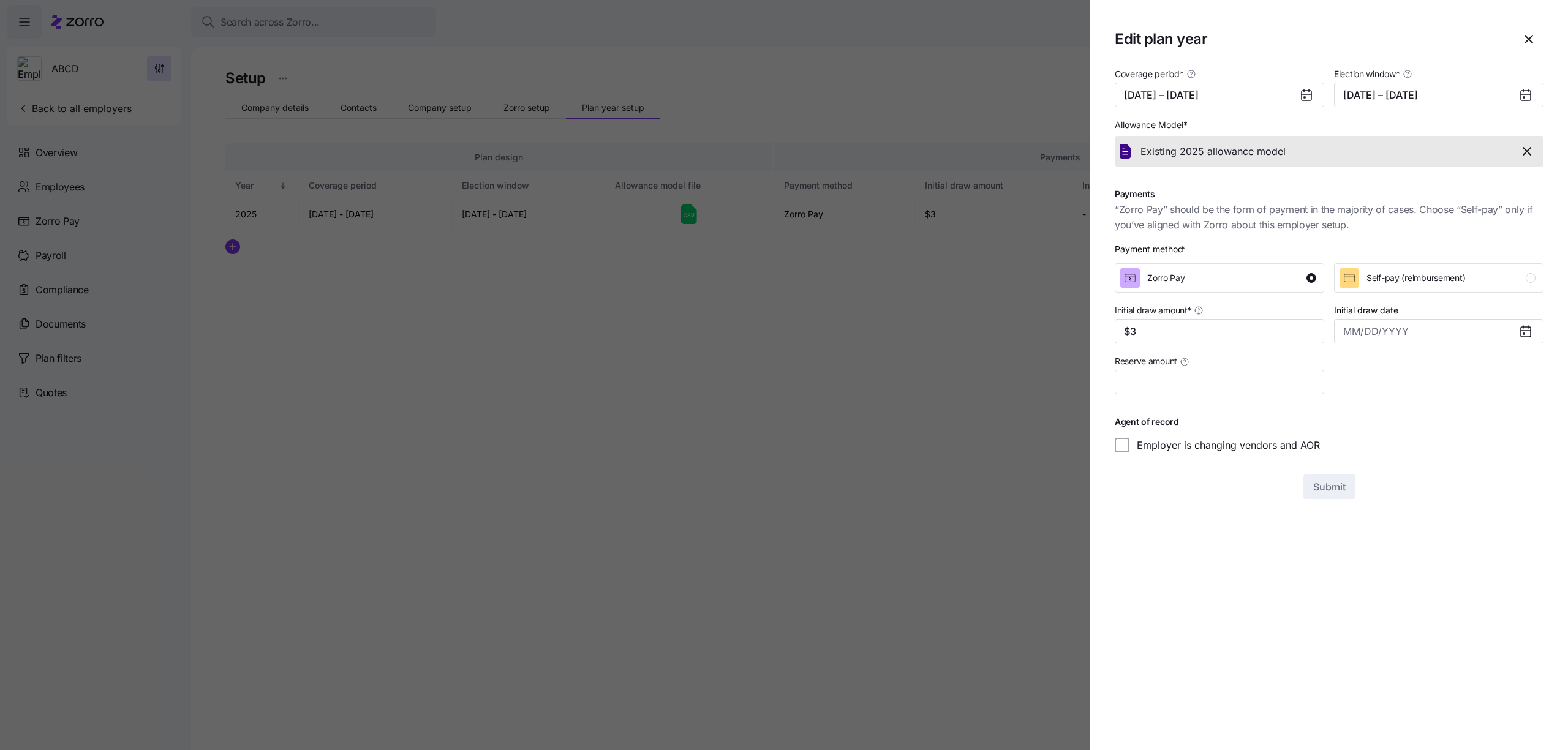
click at [984, 489] on div at bounding box center [784, 375] width 1568 height 750
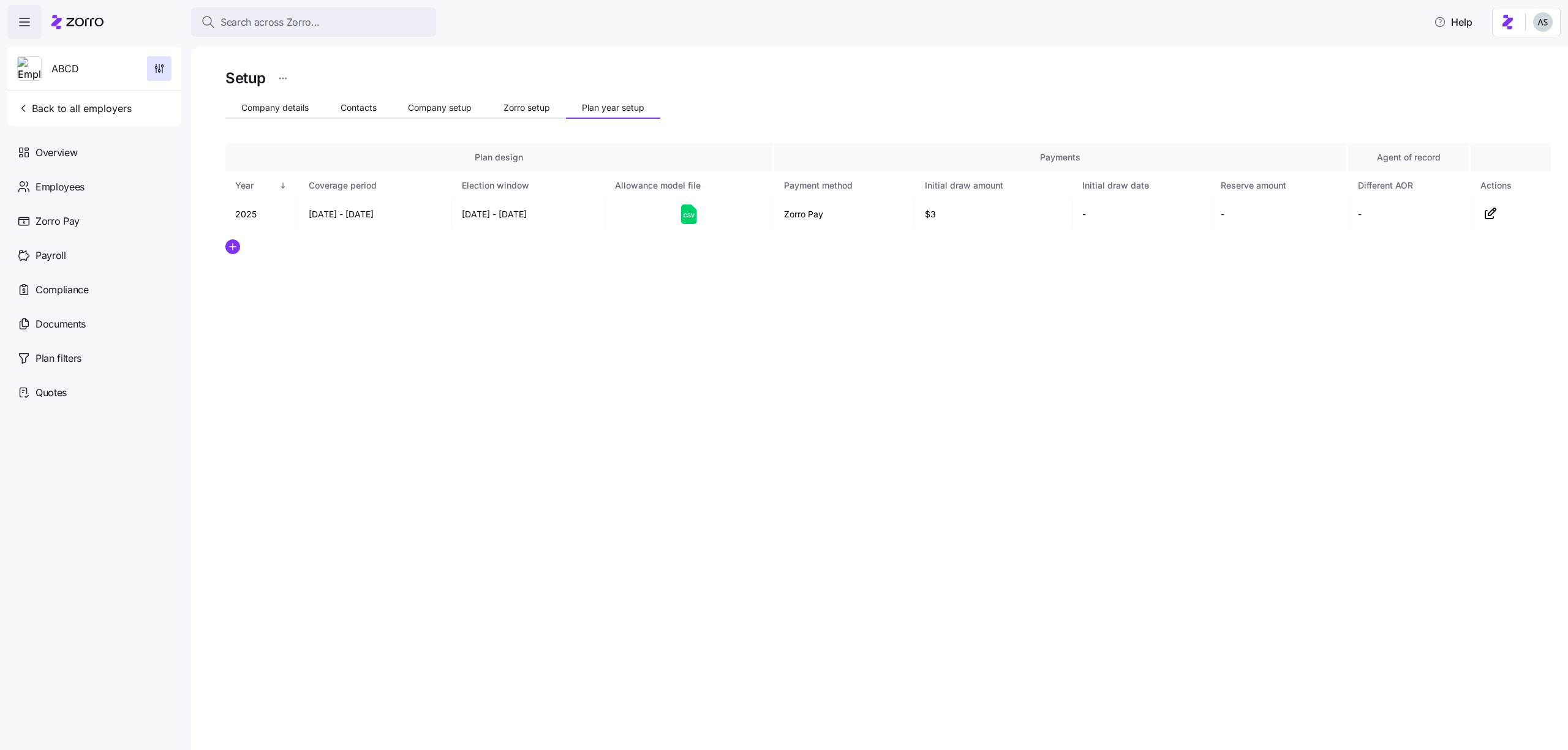
click at [749, 246] on div at bounding box center [888, 247] width 1326 height 14
